Goal: Task Accomplishment & Management: Manage account settings

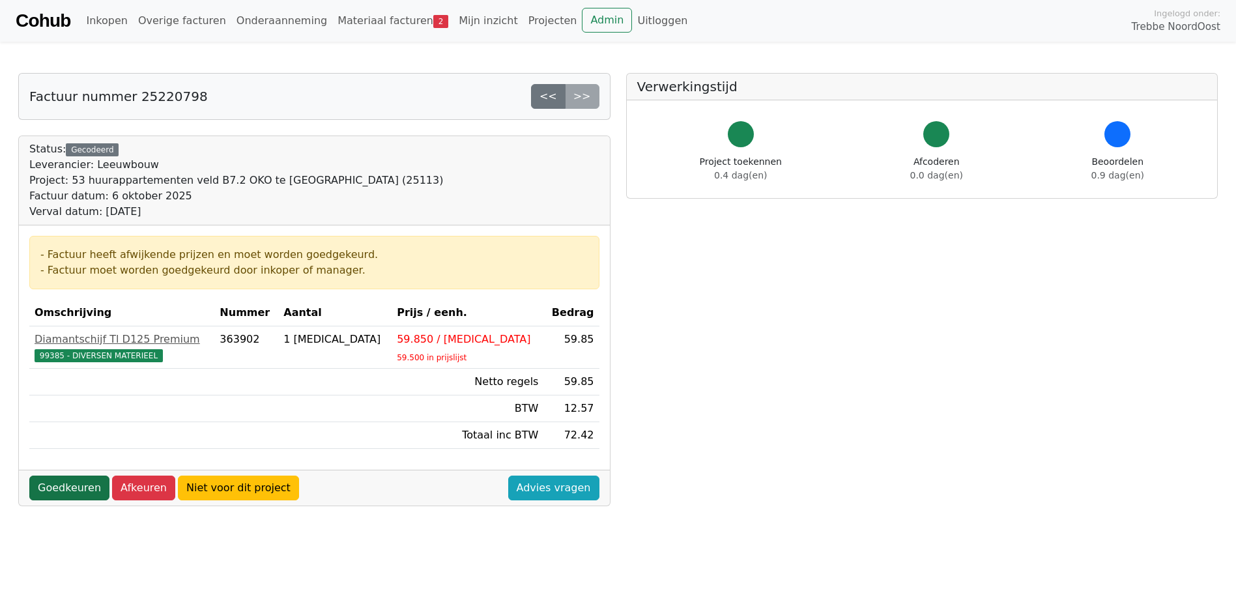
click at [60, 488] on link "Goedkeuren" at bounding box center [69, 488] width 80 height 25
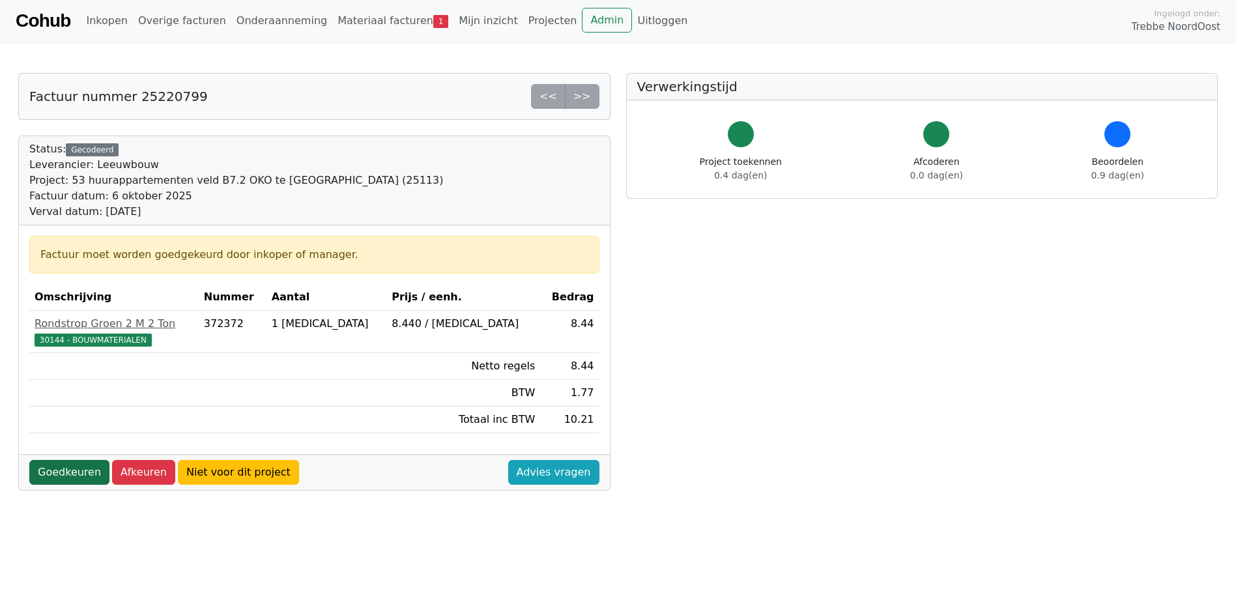
click at [54, 478] on link "Goedkeuren" at bounding box center [69, 472] width 80 height 25
